Goal: Task Accomplishment & Management: Manage account settings

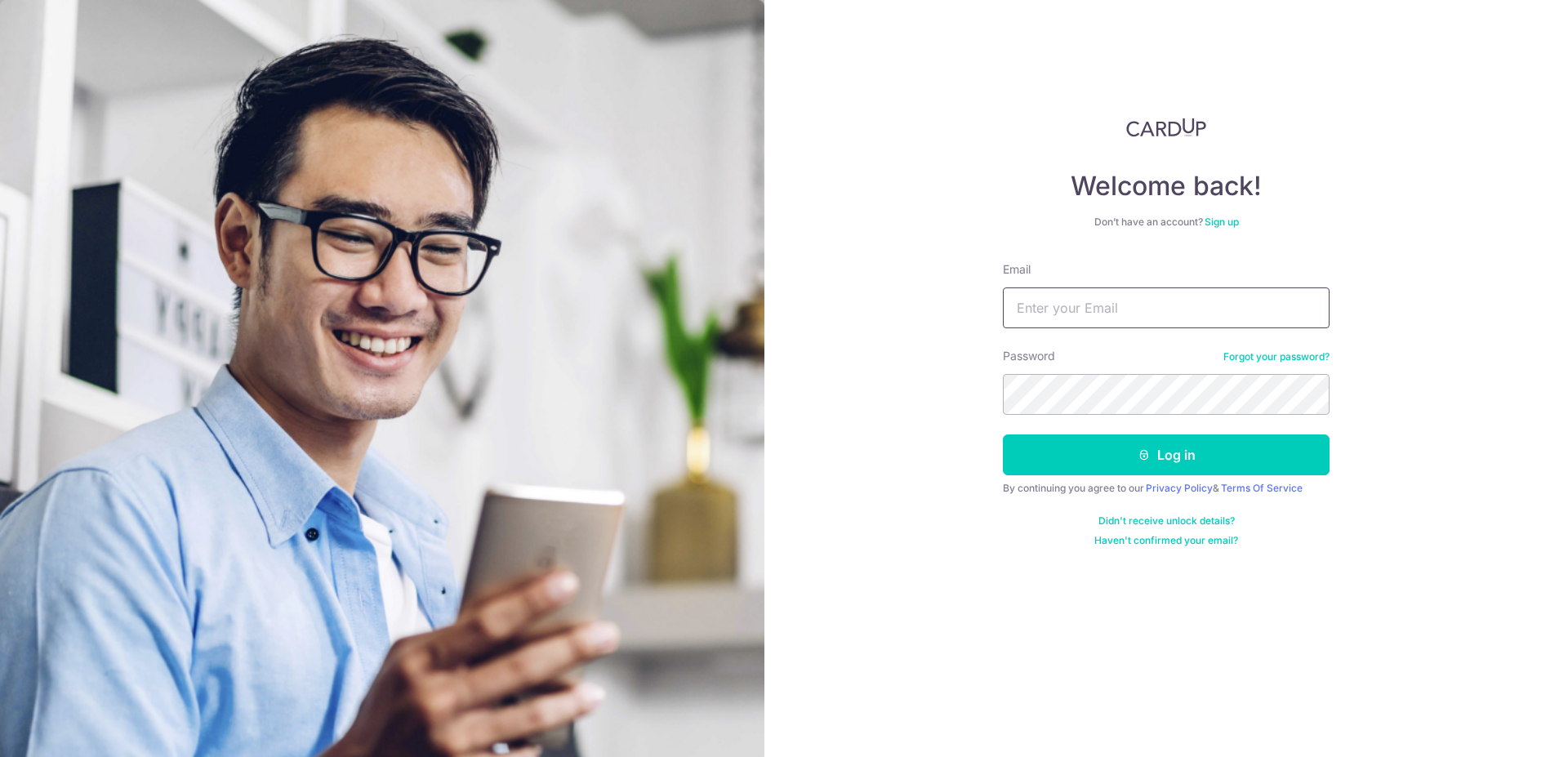
click at [1066, 306] on input "Email" at bounding box center [1166, 307] width 327 height 41
type input "[EMAIL_ADDRESS][DOMAIN_NAME]"
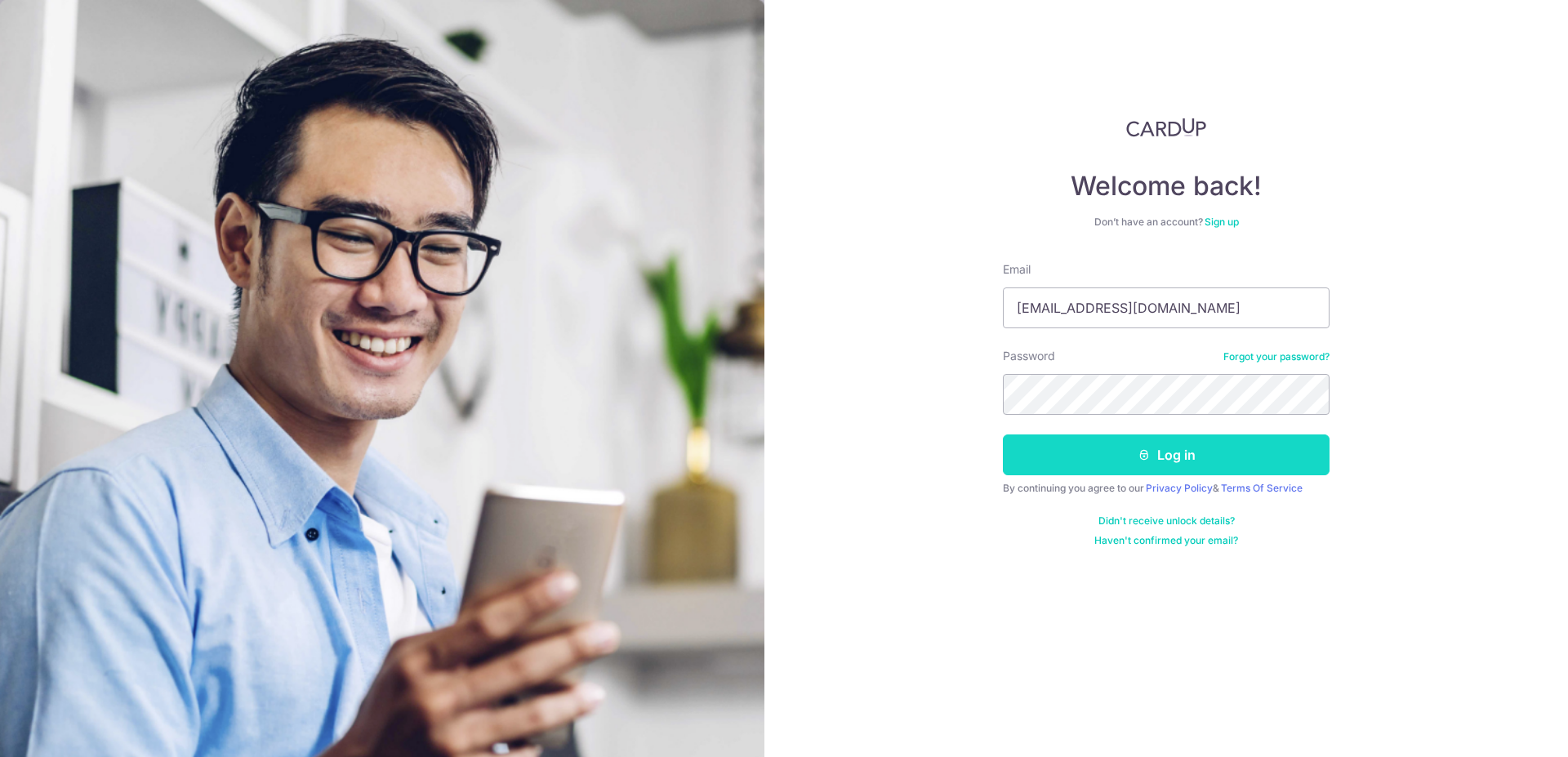
click at [1079, 447] on button "Log in" at bounding box center [1166, 454] width 327 height 41
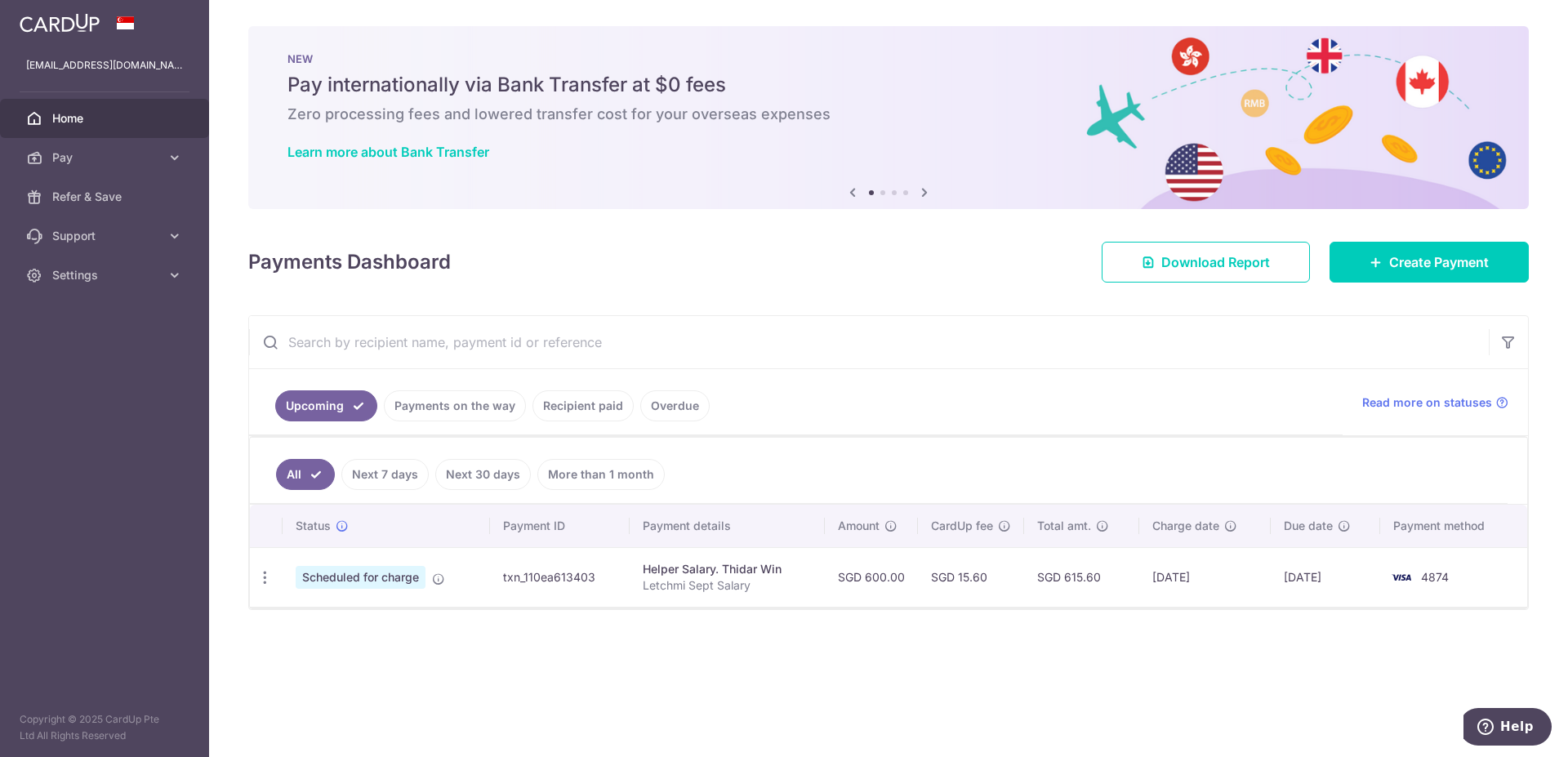
click at [475, 404] on link "Payments on the way" at bounding box center [455, 406] width 142 height 31
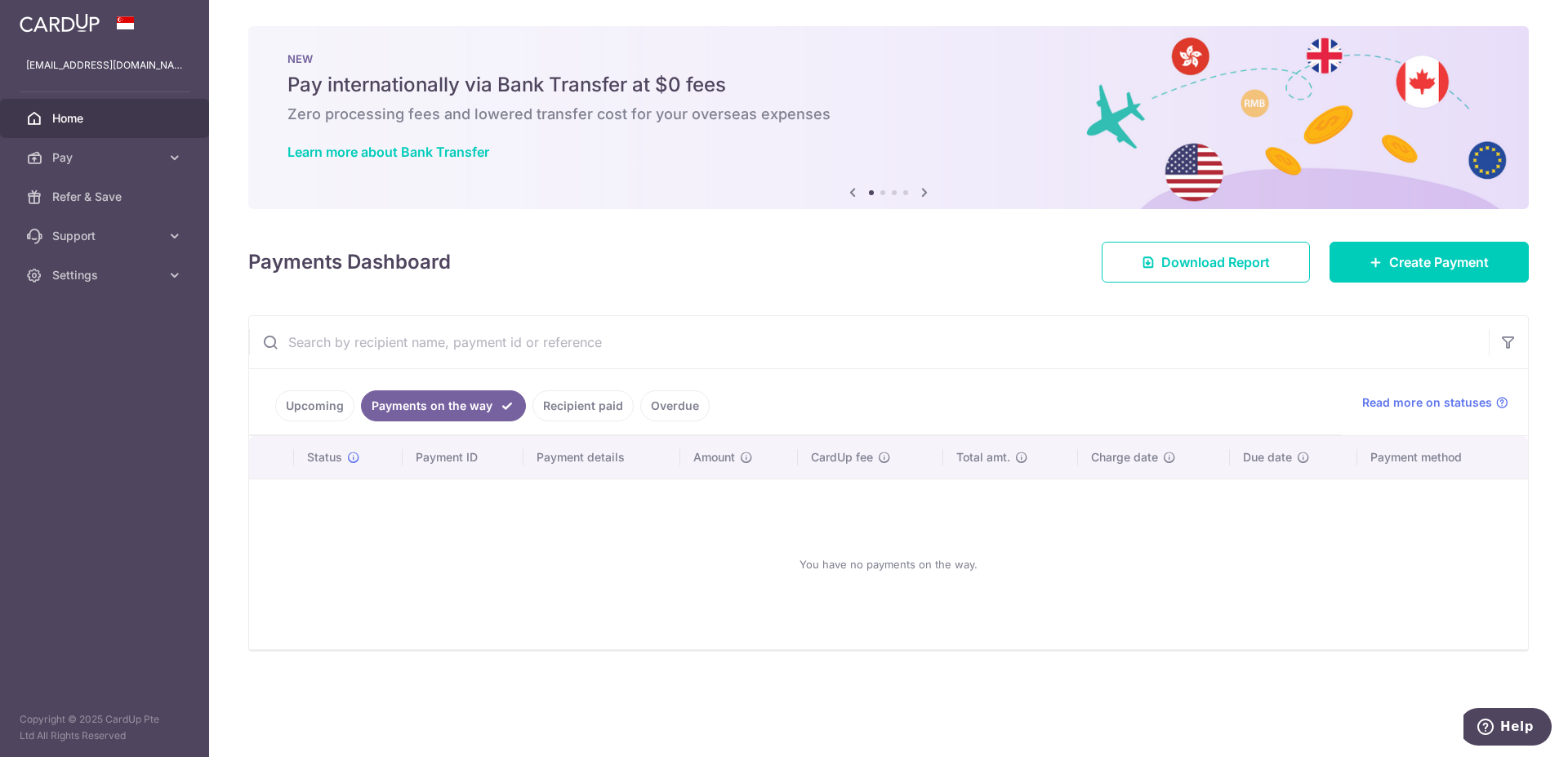
click at [570, 409] on link "Recipient paid" at bounding box center [583, 406] width 102 height 31
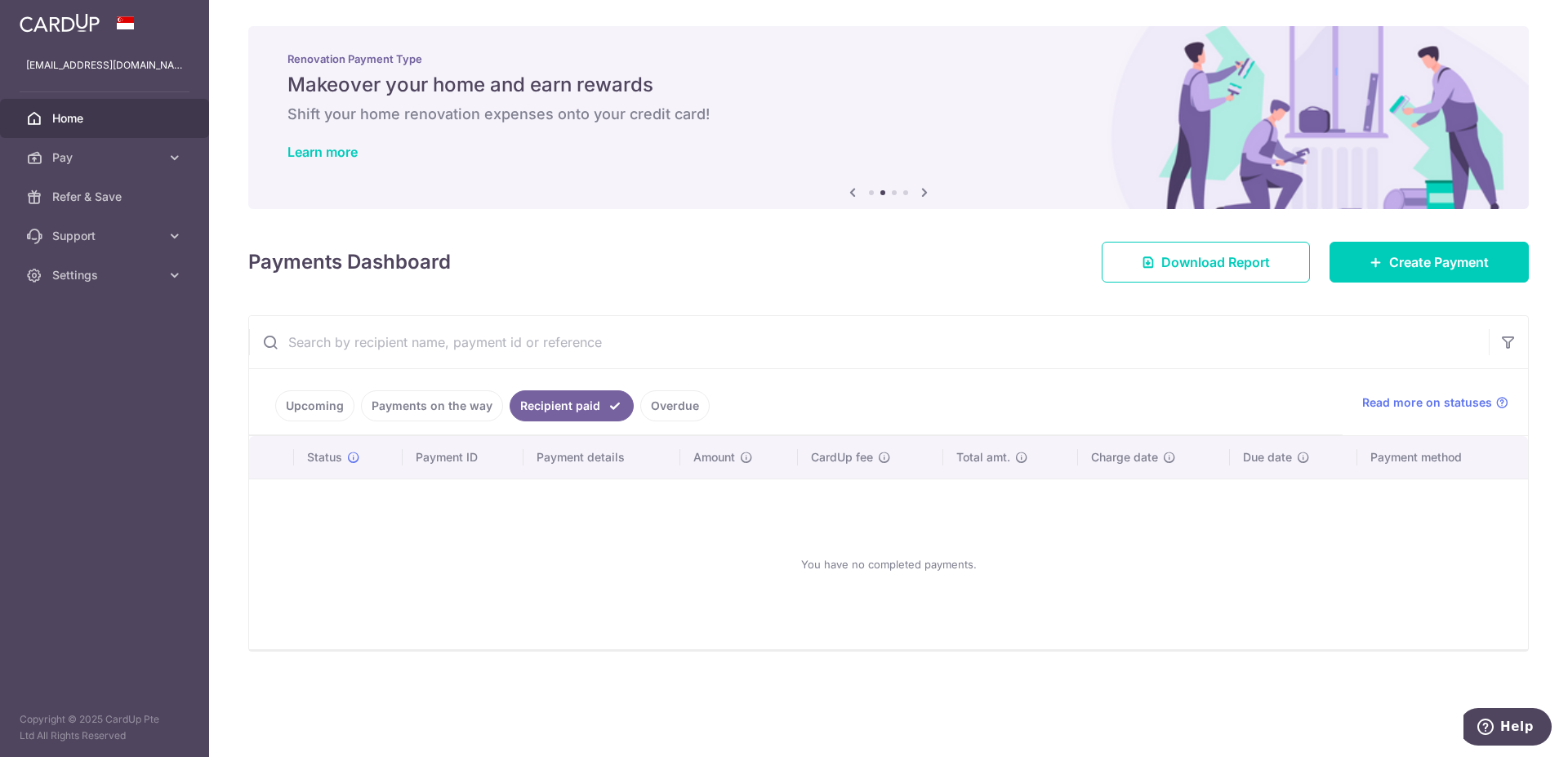
click at [435, 405] on link "Payments on the way" at bounding box center [432, 406] width 142 height 31
click at [330, 403] on link "Upcoming" at bounding box center [314, 406] width 79 height 31
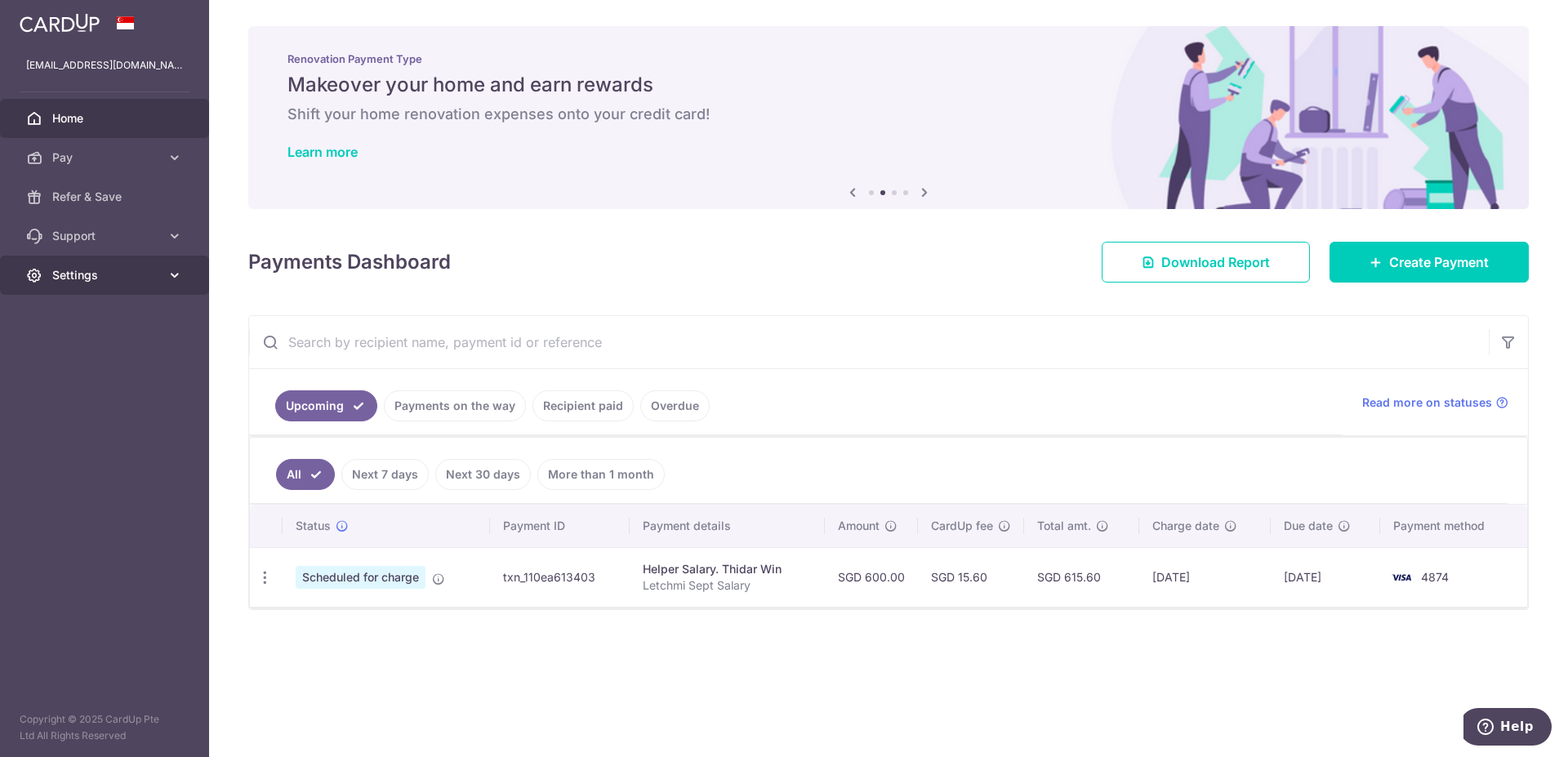
click at [121, 276] on span "Settings" at bounding box center [106, 276] width 107 height 17
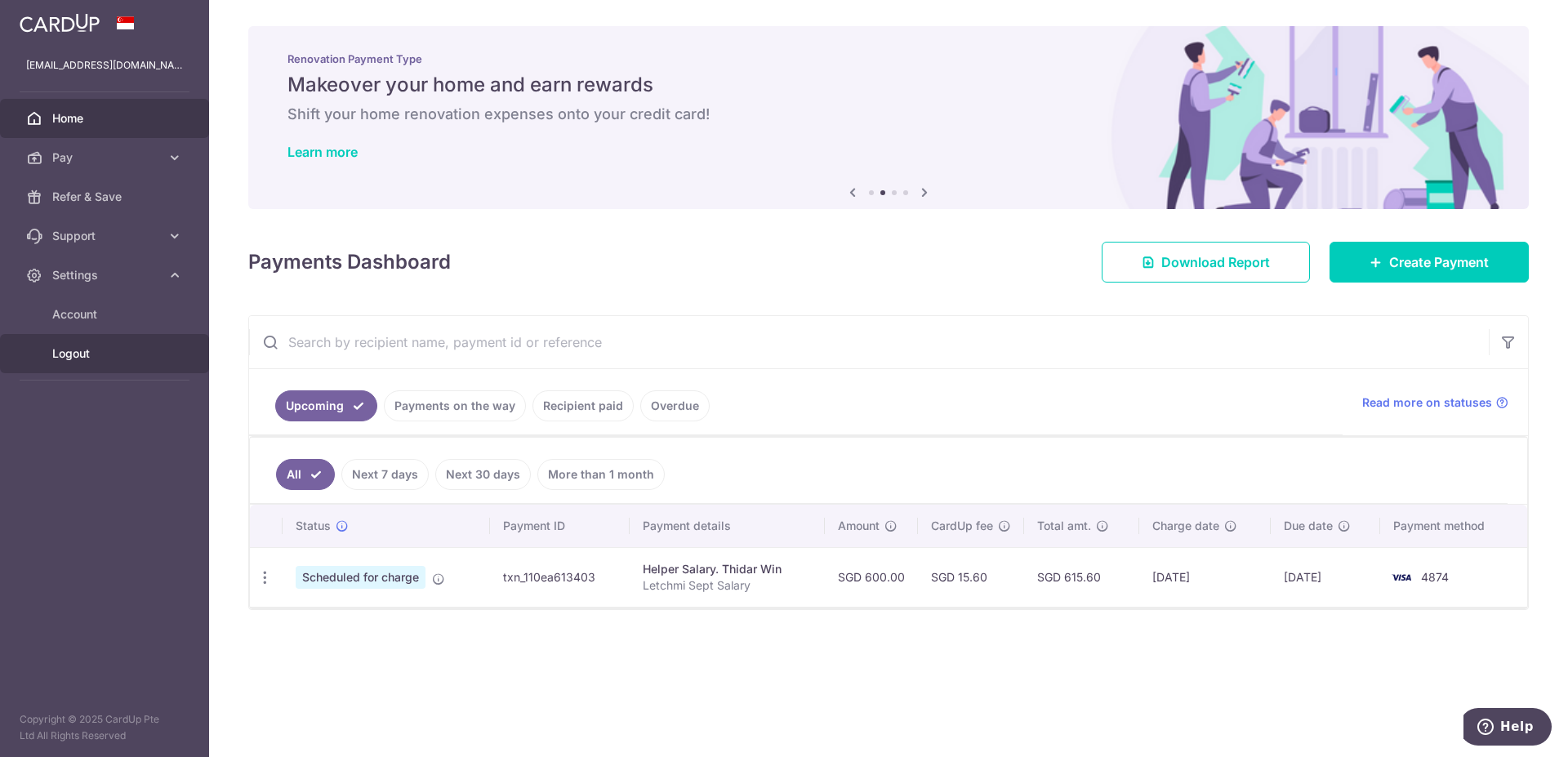
click at [120, 346] on span "Logout" at bounding box center [106, 354] width 107 height 17
